Goal: Transaction & Acquisition: Purchase product/service

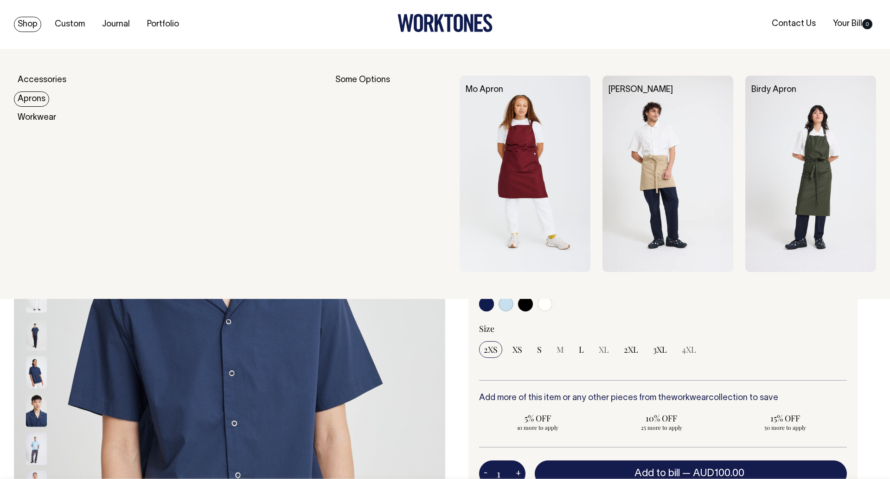
click at [29, 99] on link "Aprons" at bounding box center [31, 98] width 35 height 15
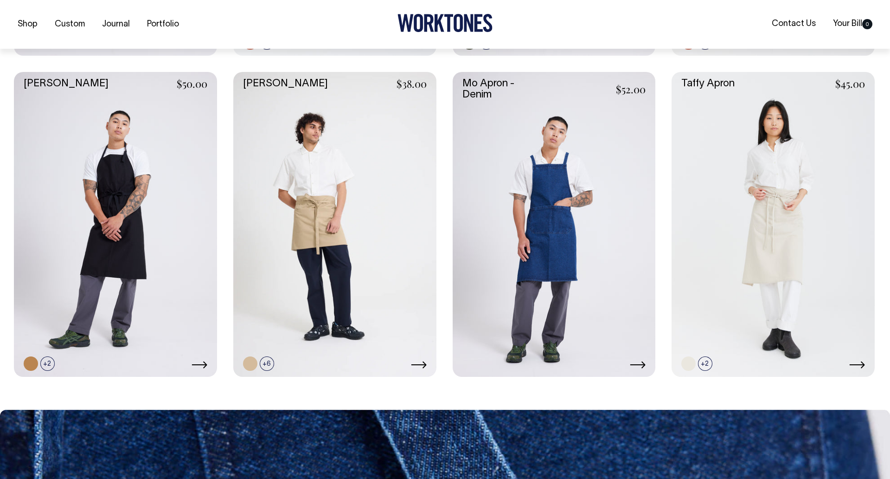
scroll to position [534, 0]
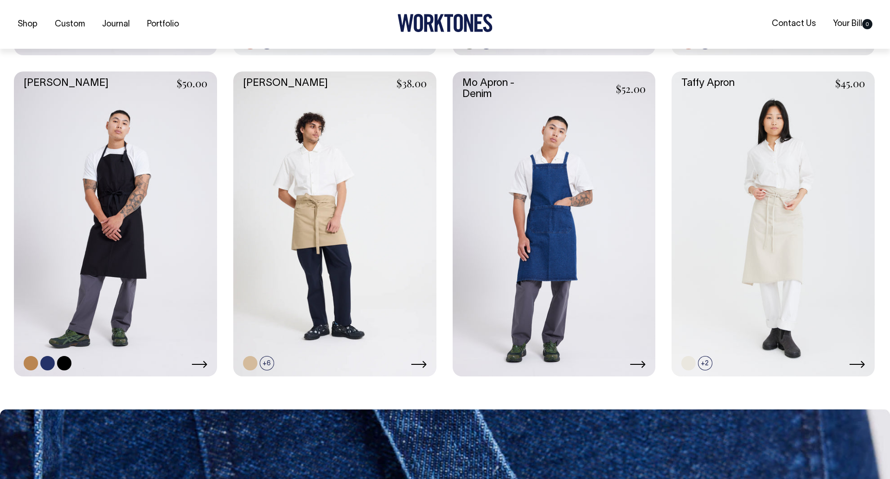
click at [155, 176] on link at bounding box center [115, 223] width 203 height 305
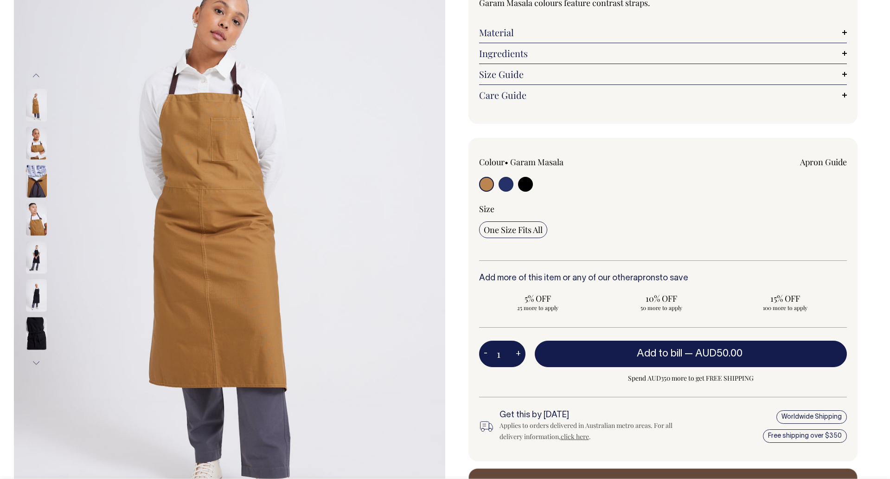
scroll to position [154, 0]
click at [525, 186] on input "radio" at bounding box center [525, 183] width 15 height 15
radio input "true"
select select "Black"
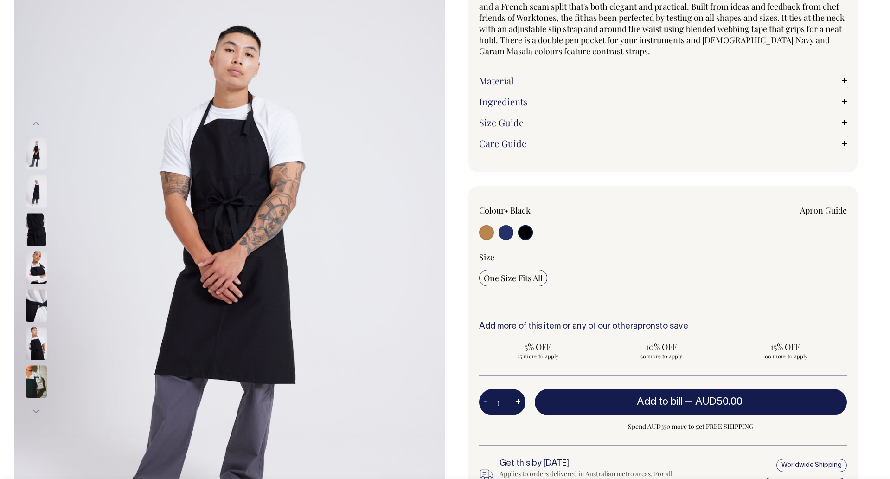
scroll to position [104, 0]
click at [43, 158] on img at bounding box center [36, 153] width 21 height 32
